Goal: Obtain resource: Download file/media

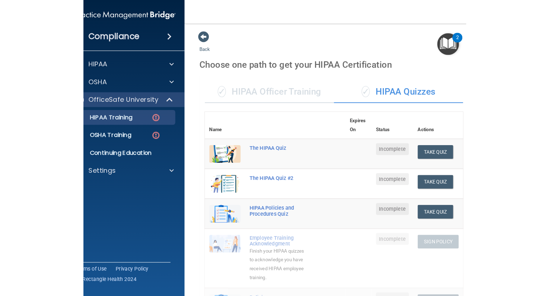
scroll to position [287, 0]
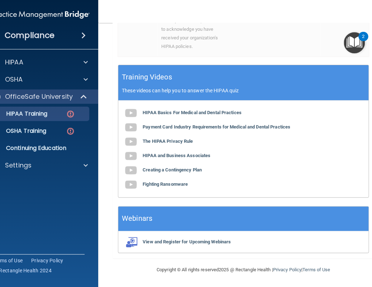
drag, startPoint x: 0, startPoint y: 0, endPoint x: 43, endPoint y: 219, distance: 223.4
click at [43, 219] on div "Compliance HIPAA Documents and Policies Report an Incident Business Associates …" at bounding box center [41, 143] width 115 height 287
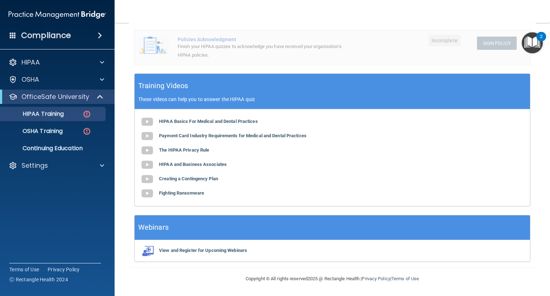
scroll to position [217, 0]
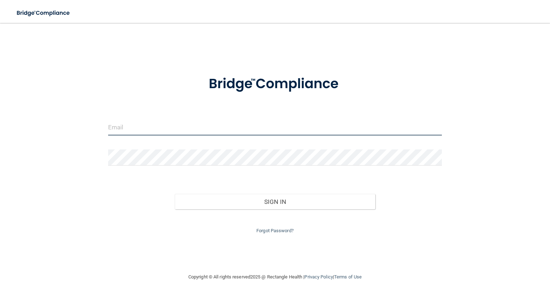
click at [252, 129] on input "email" at bounding box center [275, 127] width 334 height 16
click at [43, 218] on div "Invalid email/password. You don't have permission to access that page. Sign In …" at bounding box center [275, 147] width 522 height 235
click at [214, 130] on input "email" at bounding box center [275, 127] width 334 height 16
paste input "[PERSON_NAME][EMAIL_ADDRESS][DOMAIN_NAME]"
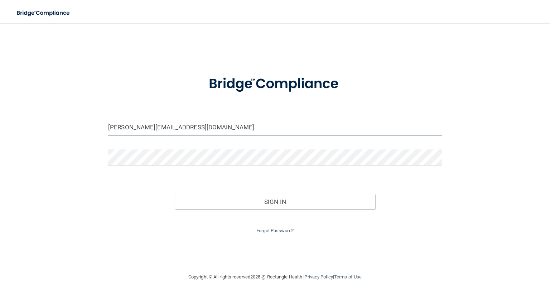
type input "[PERSON_NAME][EMAIL_ADDRESS][DOMAIN_NAME]"
drag, startPoint x: 57, startPoint y: 211, endPoint x: 126, endPoint y: 166, distance: 82.4
click at [61, 207] on div "[PERSON_NAME][EMAIL_ADDRESS][DOMAIN_NAME] Invalid email/password. You don't hav…" at bounding box center [275, 147] width 522 height 235
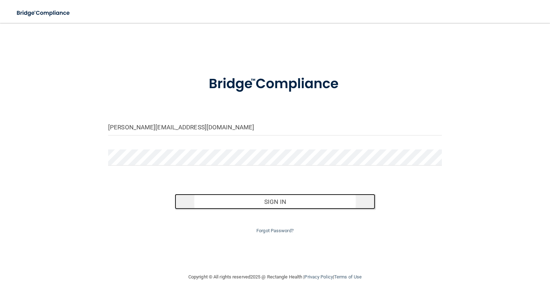
click at [277, 200] on button "Sign In" at bounding box center [275, 202] width 200 height 16
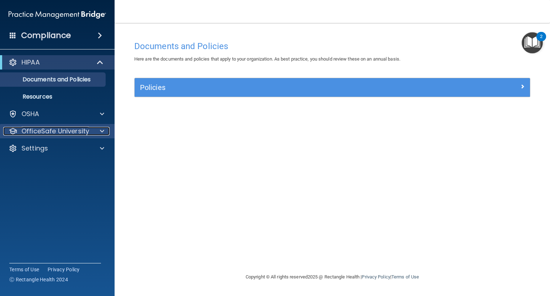
click at [89, 130] on div "OfficeSafe University" at bounding box center [47, 131] width 89 height 9
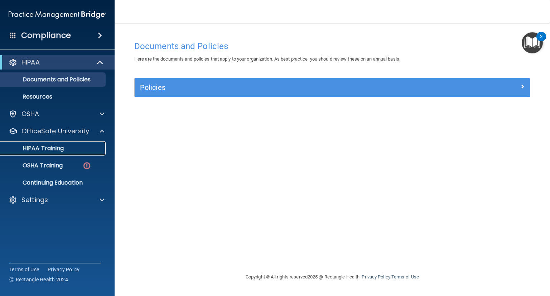
click at [82, 146] on div "HIPAA Training" at bounding box center [54, 148] width 98 height 7
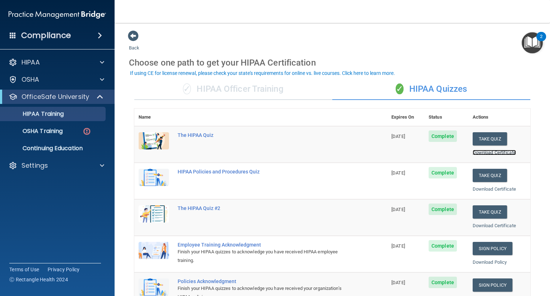
click at [487, 152] on link "Download Certificate" at bounding box center [494, 152] width 43 height 5
click at [489, 189] on link "Download Certificate" at bounding box center [494, 188] width 43 height 5
click at [476, 224] on link "Download Certificate" at bounding box center [494, 225] width 43 height 5
